Goal: Find contact information: Find contact information

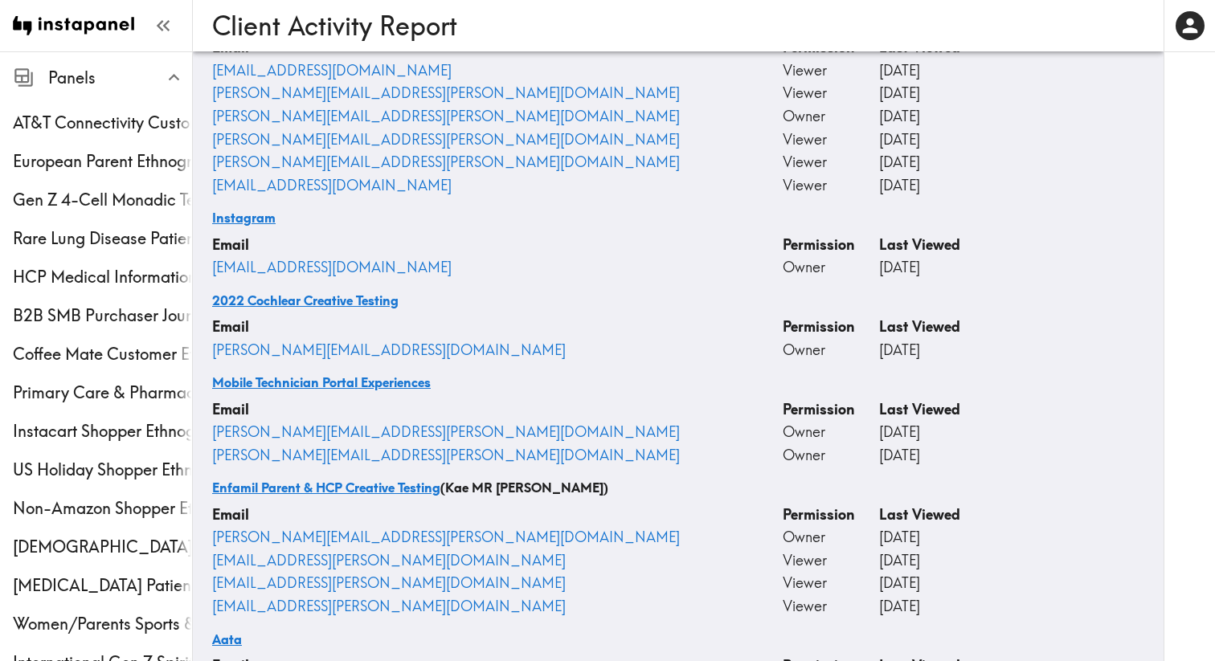
scroll to position [39332, 0]
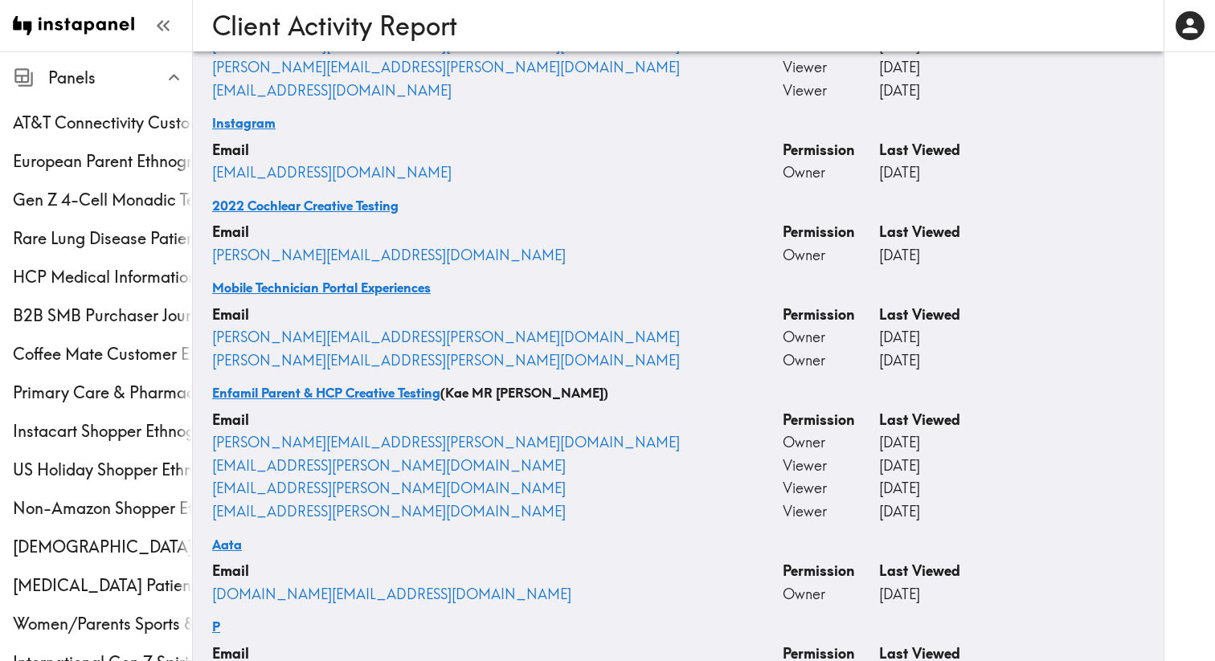
drag, startPoint x: 456, startPoint y: 501, endPoint x: 296, endPoint y: 578, distance: 178.2
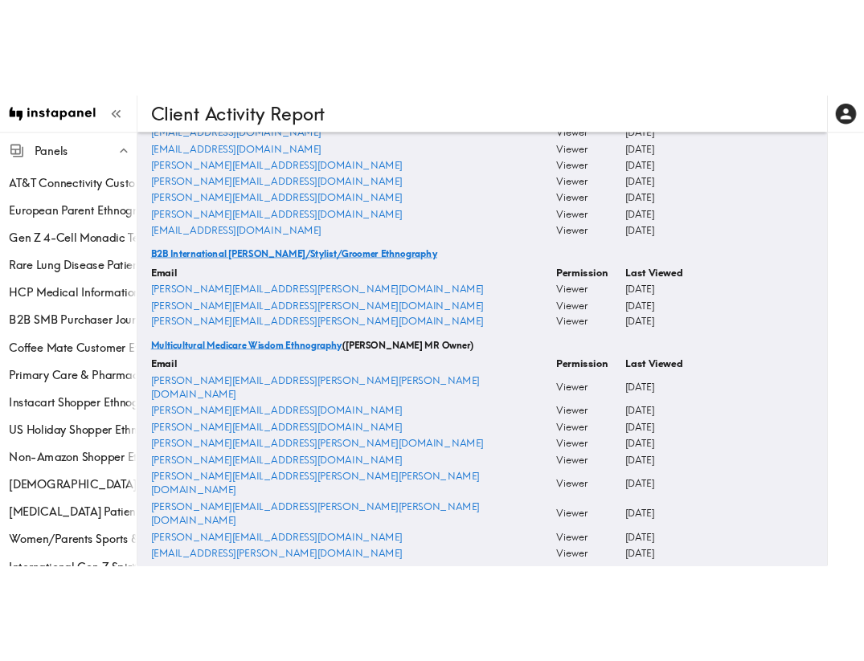
scroll to position [0, 0]
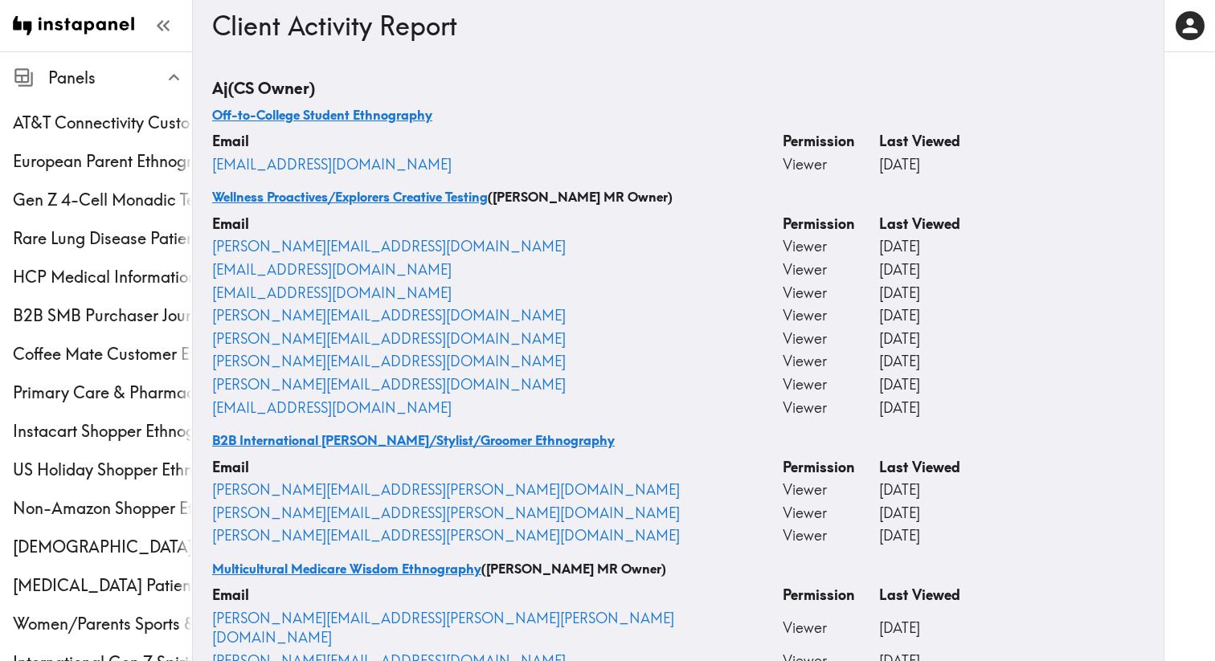
click at [390, 175] on th "[EMAIL_ADDRESS][DOMAIN_NAME]" at bounding box center [497, 164] width 570 height 23
click at [377, 164] on th "[EMAIL_ADDRESS][DOMAIN_NAME]" at bounding box center [497, 164] width 570 height 23
copy link "[EMAIL_ADDRESS][DOMAIN_NAME]"
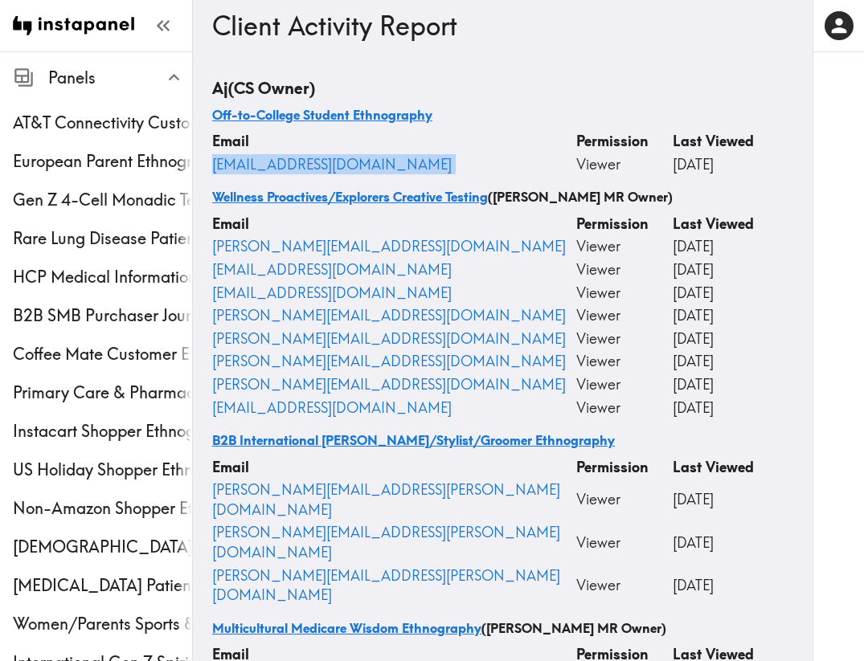
click at [366, 164] on th "[EMAIL_ADDRESS][DOMAIN_NAME]" at bounding box center [394, 164] width 364 height 23
copy link "[EMAIL_ADDRESS][DOMAIN_NAME]"
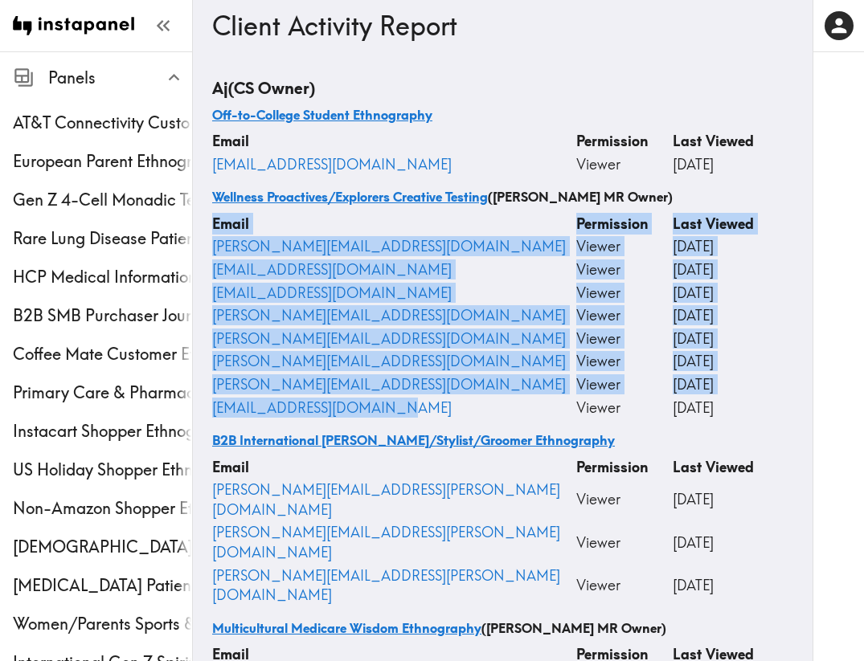
drag, startPoint x: 401, startPoint y: 410, endPoint x: 205, endPoint y: 251, distance: 252.0
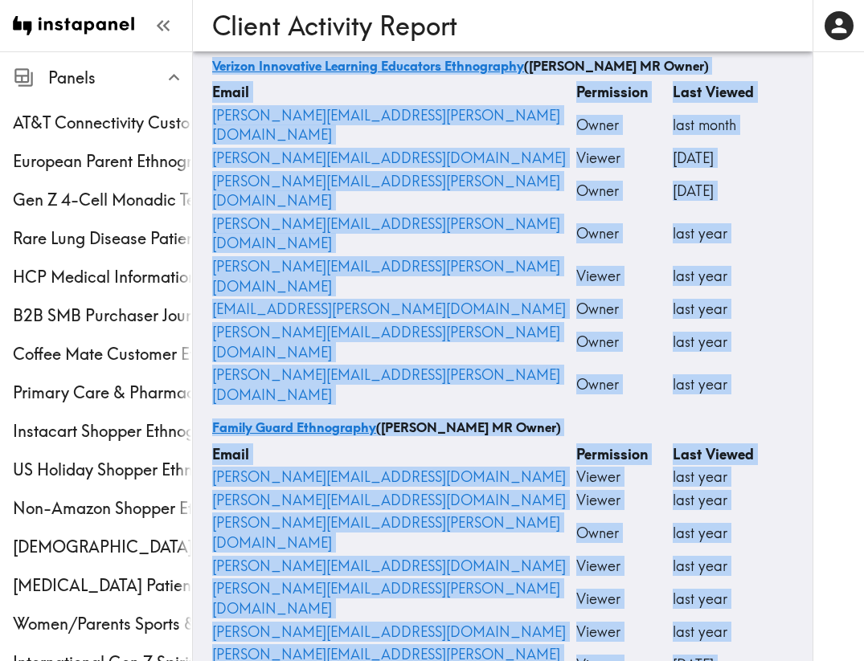
scroll to position [13474, 0]
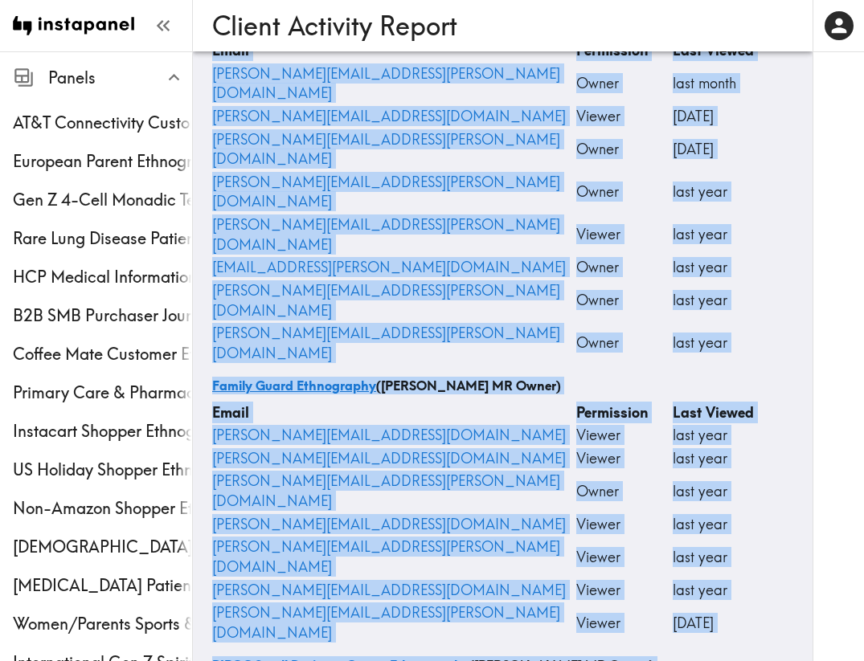
drag, startPoint x: 202, startPoint y: 119, endPoint x: 404, endPoint y: 651, distance: 568.8
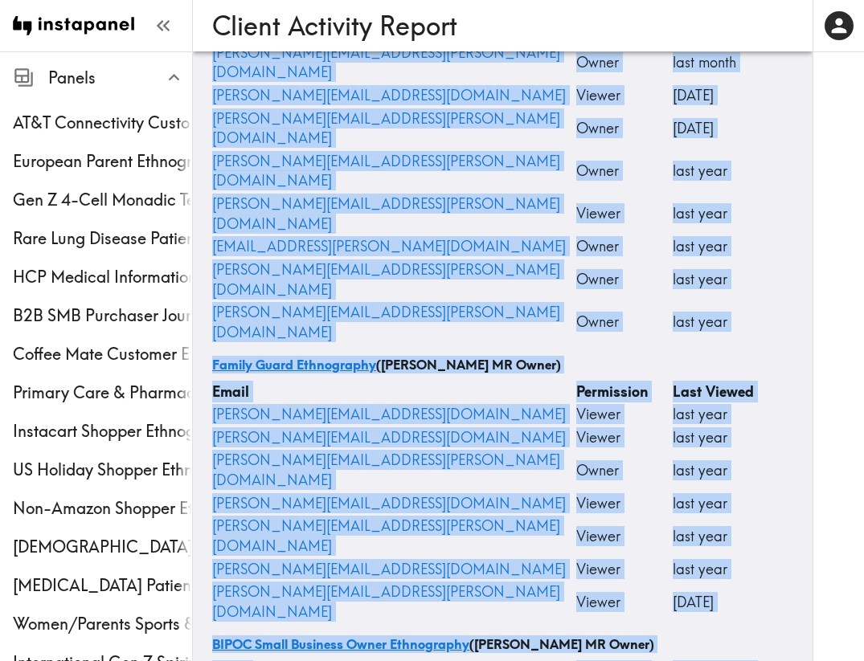
scroll to position [13505, 0]
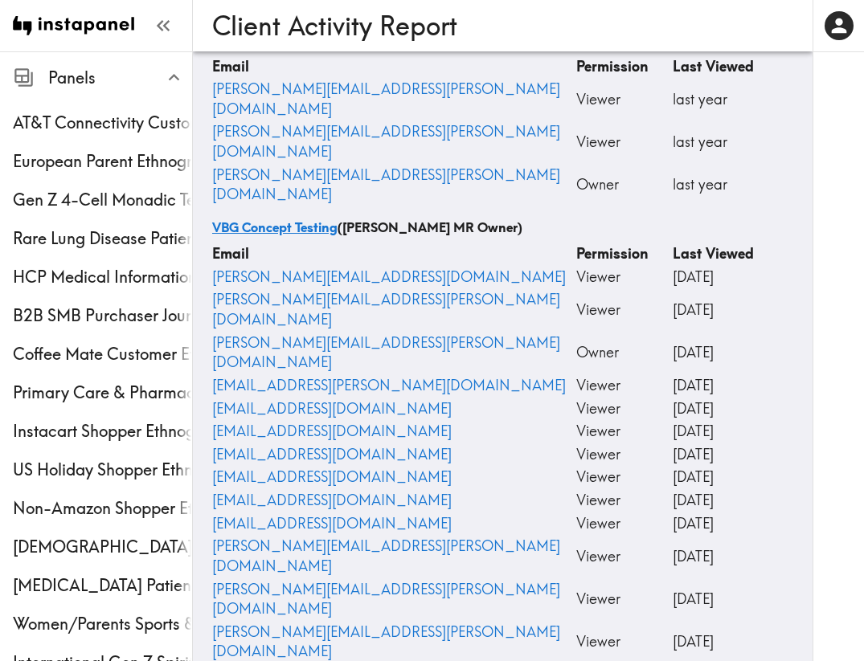
scroll to position [15536, 0]
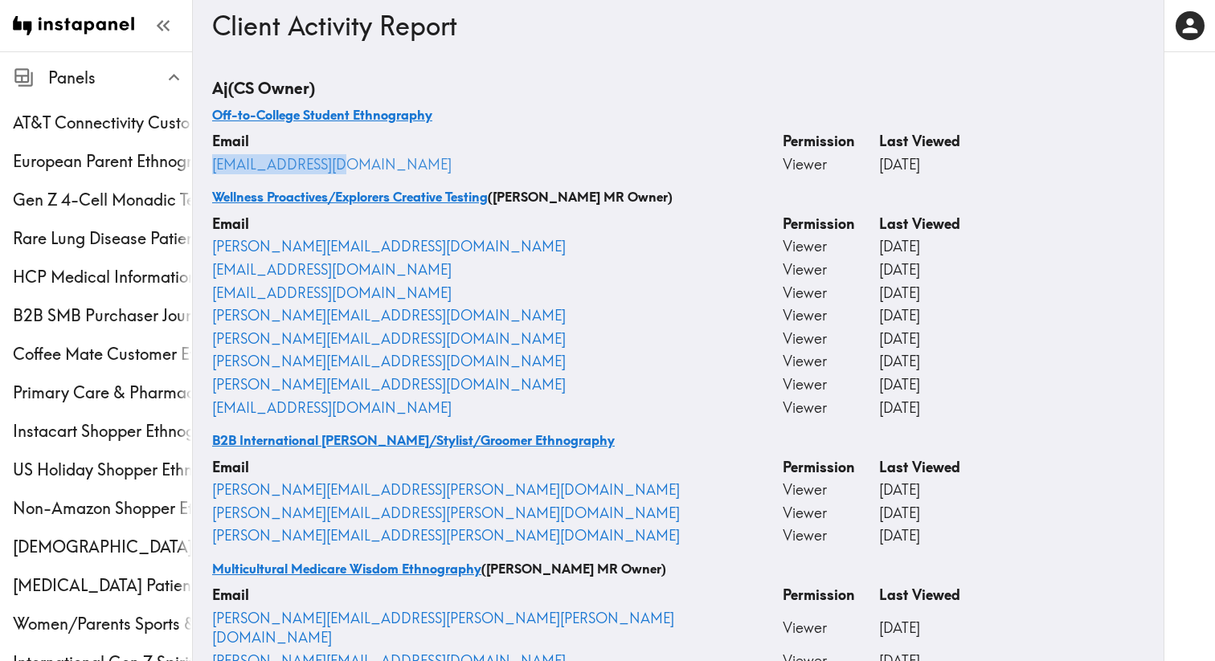
drag, startPoint x: 358, startPoint y: 172, endPoint x: 213, endPoint y: 170, distance: 145.4
click at [213, 170] on th "[EMAIL_ADDRESS][DOMAIN_NAME]" at bounding box center [497, 164] width 570 height 23
copy link "[EMAIL_ADDRESS][DOMAIN_NAME]"
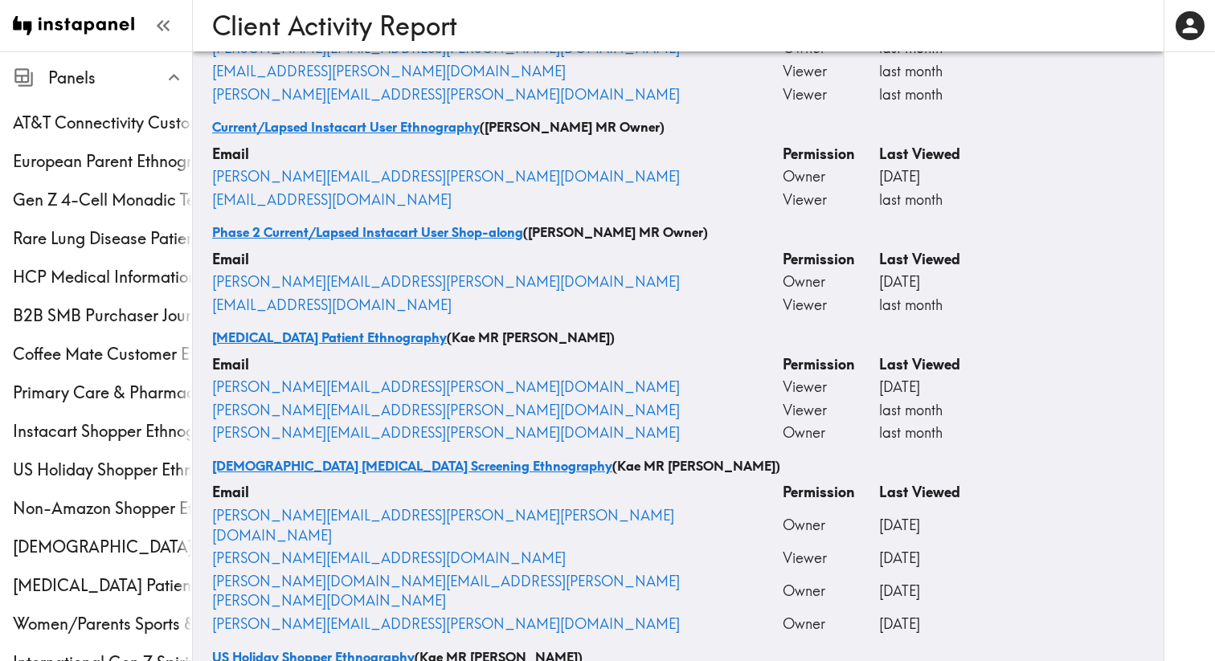
scroll to position [27680, 0]
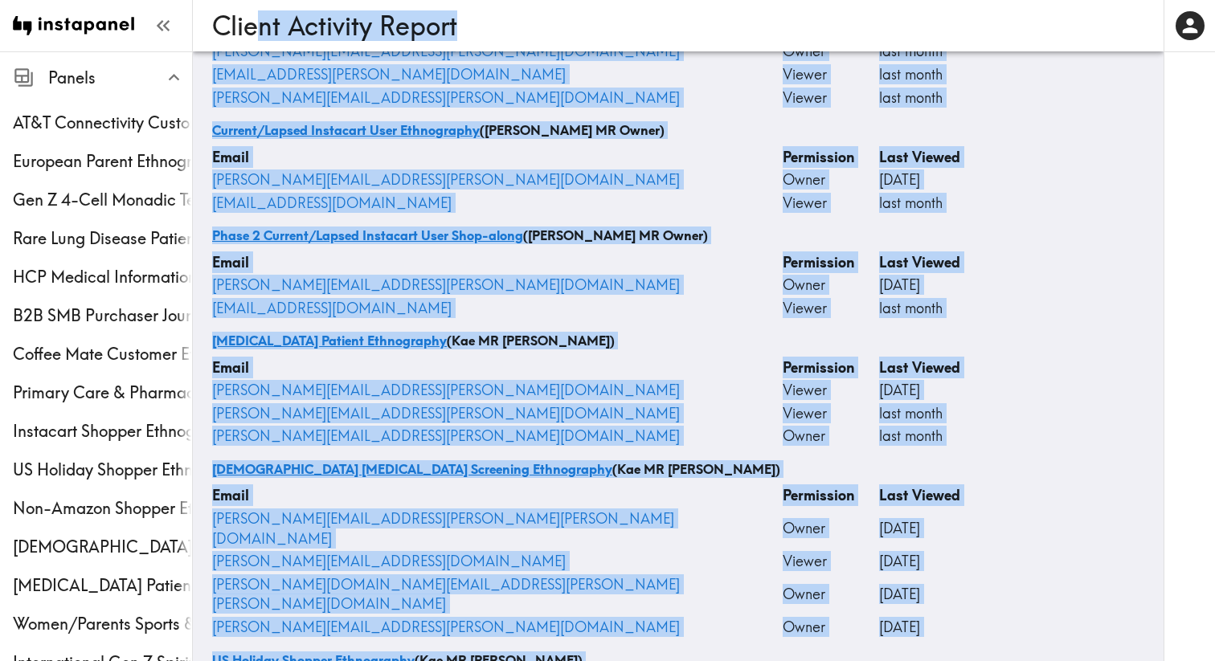
drag, startPoint x: 408, startPoint y: 424, endPoint x: 259, endPoint y: 44, distance: 408.4
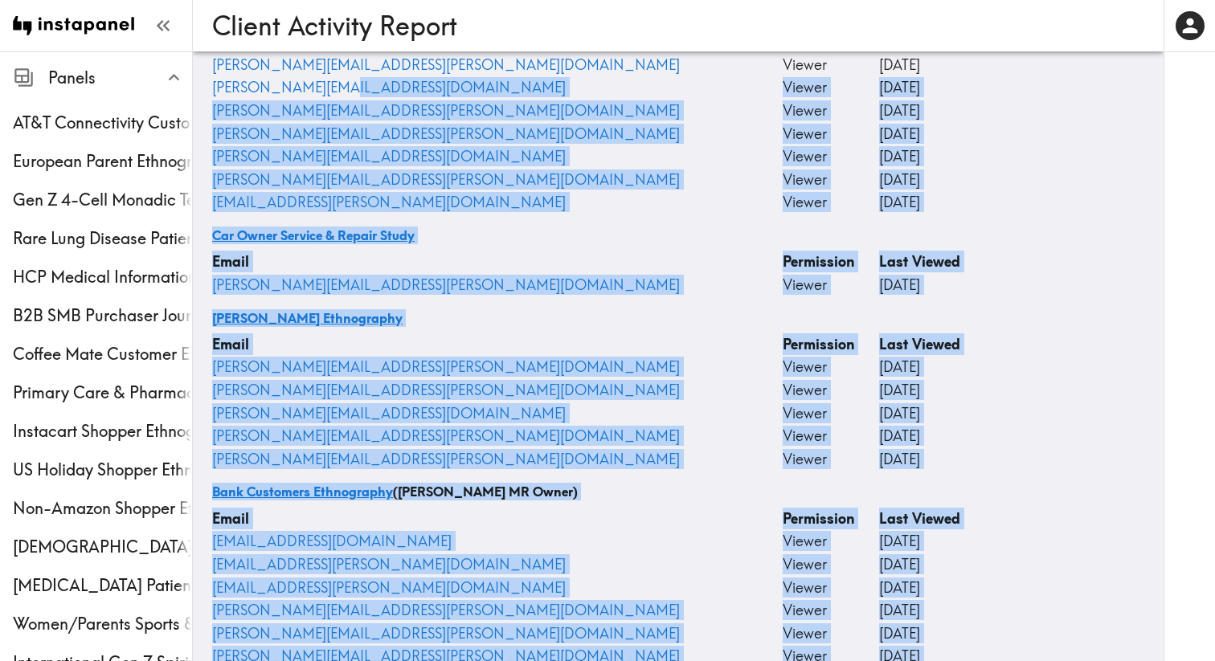
scroll to position [0, 0]
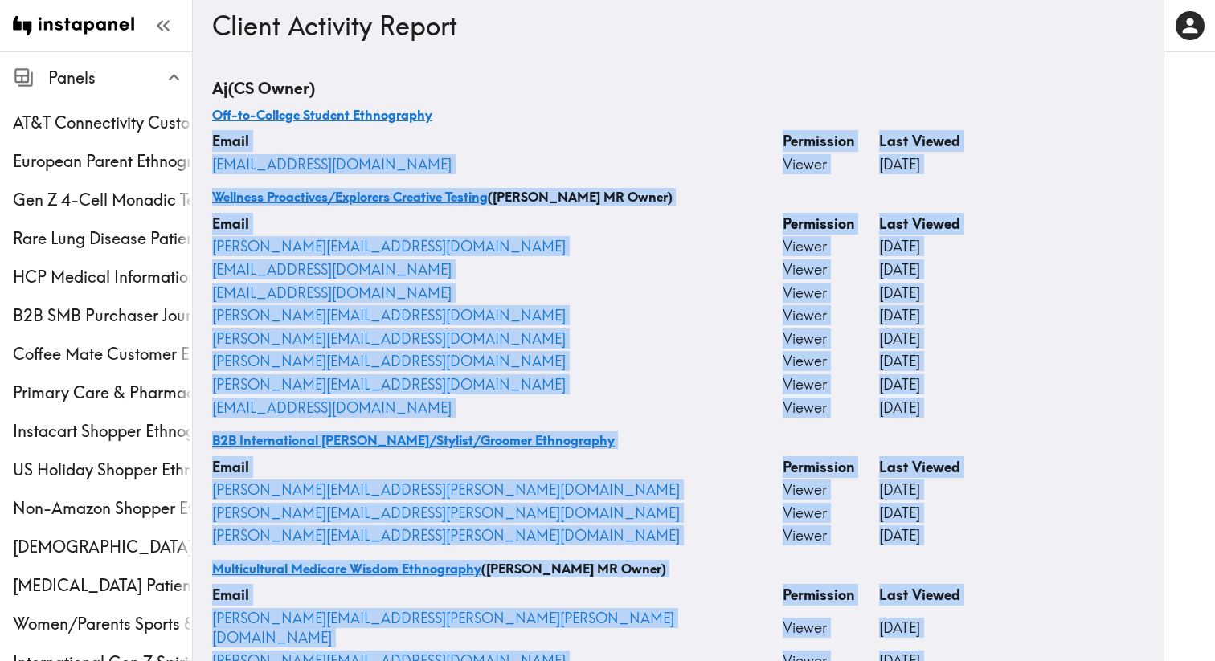
drag, startPoint x: 420, startPoint y: 566, endPoint x: 206, endPoint y: 153, distance: 464.7
copy div "Email Permission Last Viewed [EMAIL_ADDRESS][DOMAIN_NAME] Viewer [DATE] Wellnes…"
